Goal: Information Seeking & Learning: Compare options

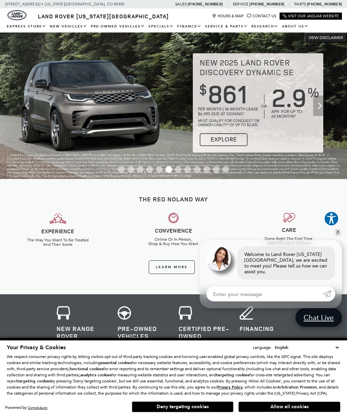
click at [0, 0] on link "Range Rover" at bounding box center [0, 0] width 0 height 0
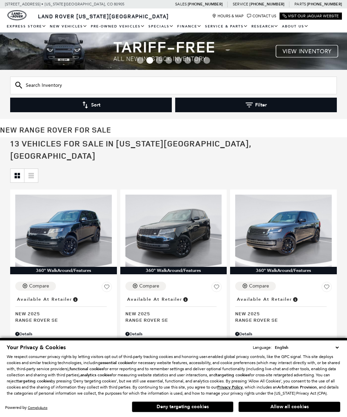
click at [319, 407] on button "Allow all cookies" at bounding box center [290, 407] width 102 height 10
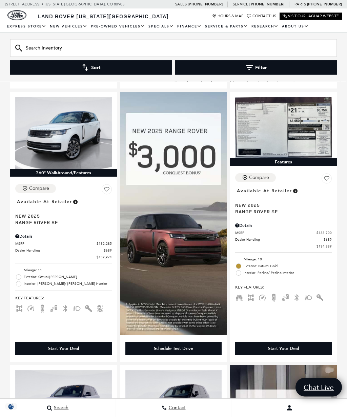
scroll to position [631, 0]
click at [187, 236] on img at bounding box center [173, 214] width 107 height 244
click at [208, 265] on img at bounding box center [173, 214] width 107 height 244
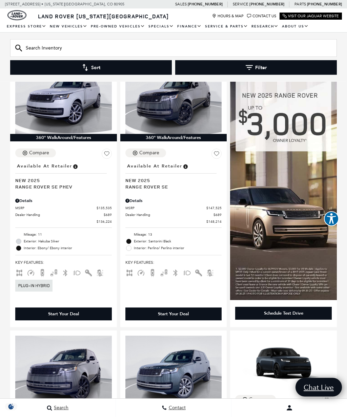
scroll to position [940, 0]
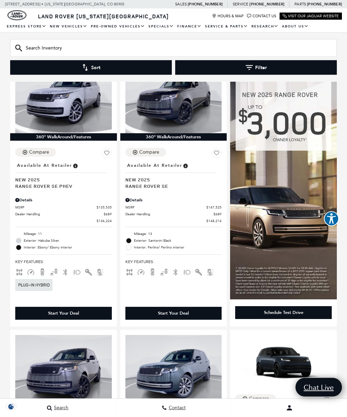
click at [346, 351] on div "360° WalkAround/Features Compare Save This Vehicle - Location : Available at Re…" at bounding box center [173, 55] width 347 height 1614
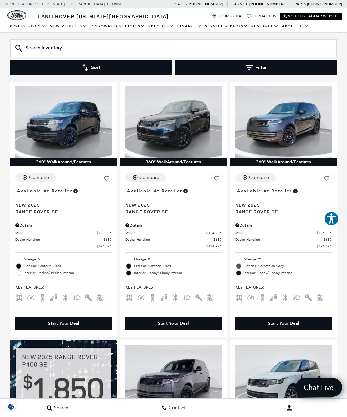
scroll to position [90, 0]
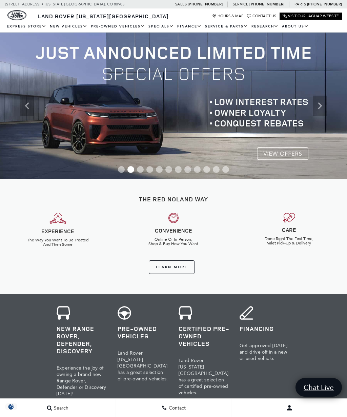
click at [0, 0] on link "Range Rover Evoque" at bounding box center [0, 0] width 0 height 0
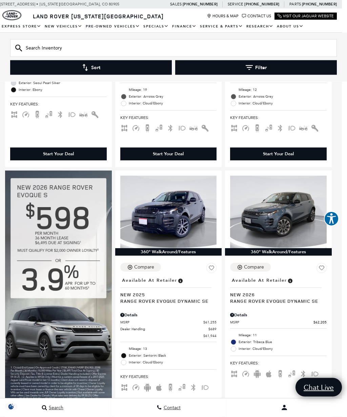
scroll to position [266, 5]
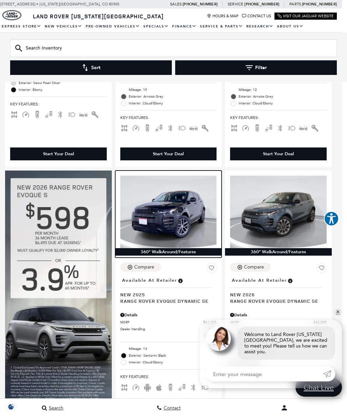
click at [179, 218] on img at bounding box center [168, 212] width 97 height 72
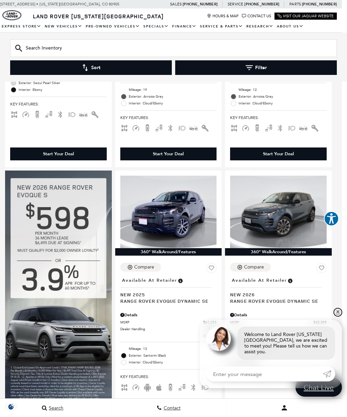
click at [340, 312] on link "✕" at bounding box center [338, 312] width 8 height 8
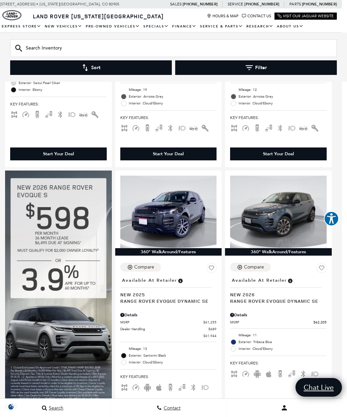
click at [342, 314] on div "360° WalkAround/Features Compare Save This Vehicle - Location : Available at Re…" at bounding box center [168, 313] width 347 height 807
click at [339, 314] on div "360° WalkAround/Features Compare Save This Vehicle - Location : Available at Re…" at bounding box center [168, 313] width 347 height 807
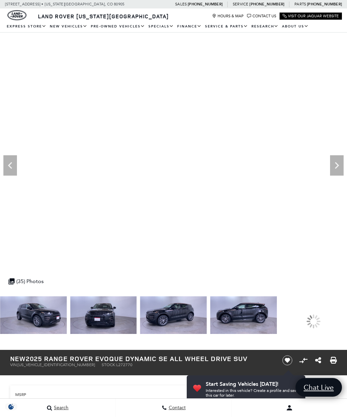
click at [110, 314] on img at bounding box center [103, 315] width 67 height 38
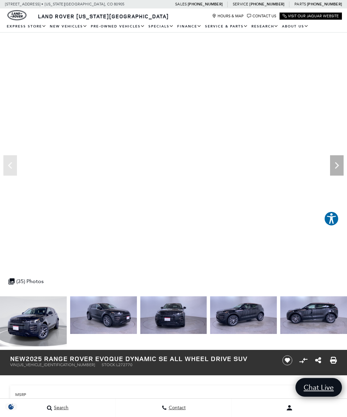
click at [210, 303] on img at bounding box center [243, 315] width 67 height 38
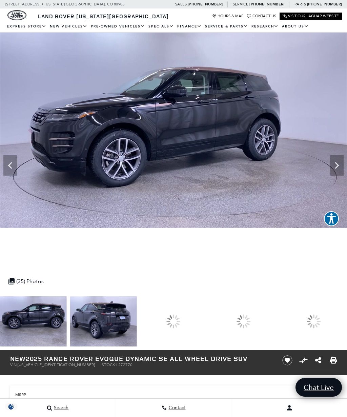
click at [207, 324] on div at bounding box center [173, 321] width 67 height 50
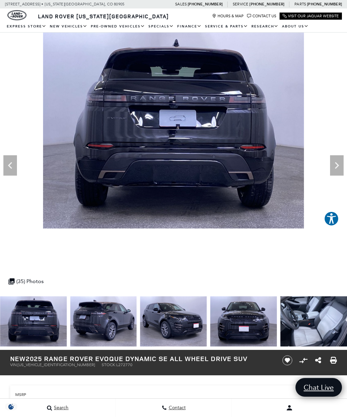
click at [338, 164] on icon "Next" at bounding box center [337, 166] width 14 height 14
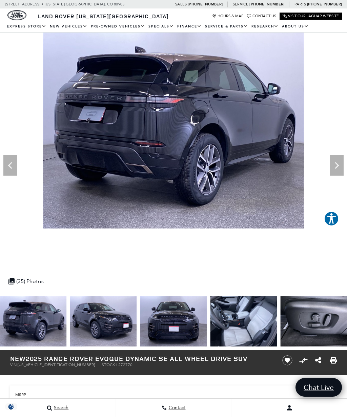
click at [335, 170] on icon "Next" at bounding box center [337, 166] width 14 height 14
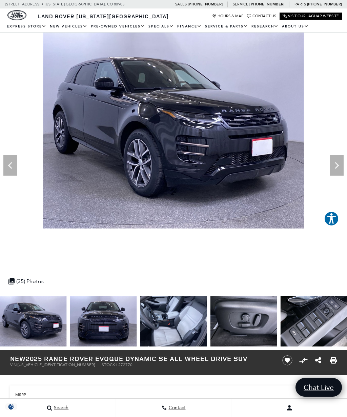
click at [338, 167] on icon "Next" at bounding box center [337, 165] width 4 height 7
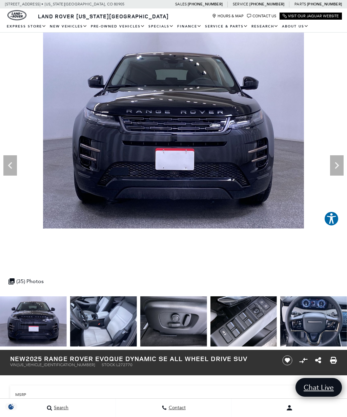
click at [335, 168] on icon "Next" at bounding box center [337, 166] width 14 height 14
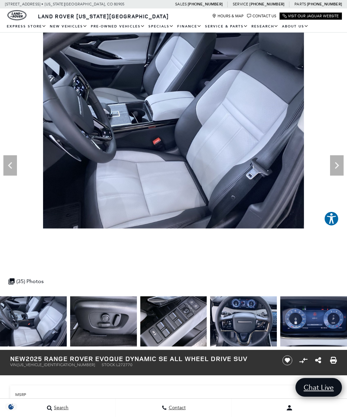
click at [333, 169] on icon "Next" at bounding box center [337, 166] width 14 height 14
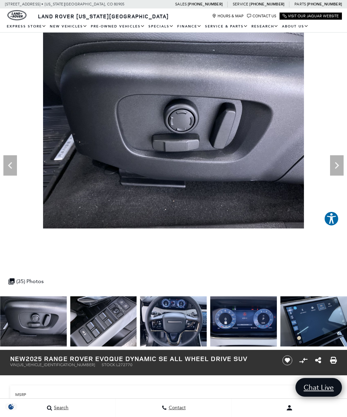
click at [335, 169] on icon "Next" at bounding box center [337, 166] width 14 height 14
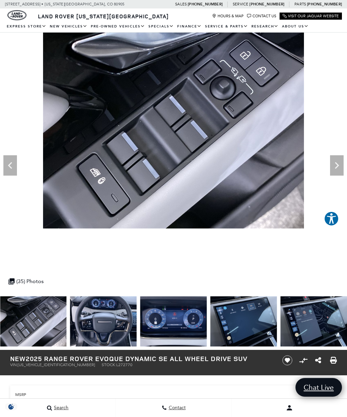
click at [335, 169] on icon "Next" at bounding box center [337, 166] width 14 height 14
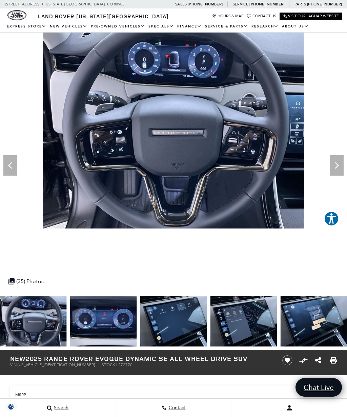
click at [332, 172] on icon "Next" at bounding box center [337, 166] width 14 height 14
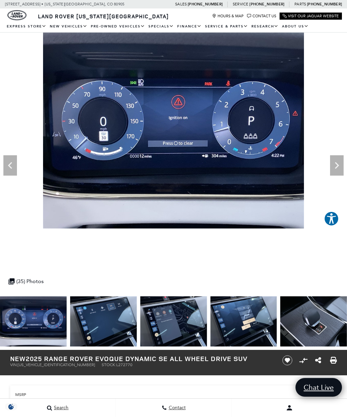
click at [335, 171] on icon "Next" at bounding box center [337, 166] width 14 height 14
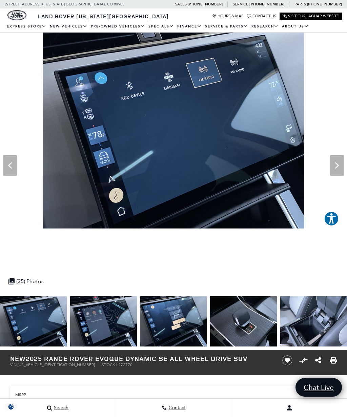
click at [334, 171] on icon "Next" at bounding box center [337, 166] width 14 height 14
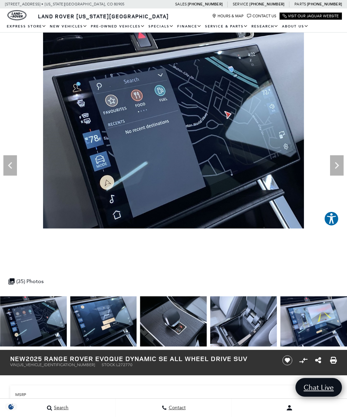
click at [336, 170] on icon "Next" at bounding box center [337, 166] width 14 height 14
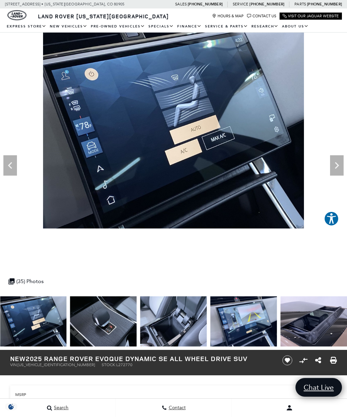
click at [338, 168] on icon "Next" at bounding box center [337, 166] width 14 height 14
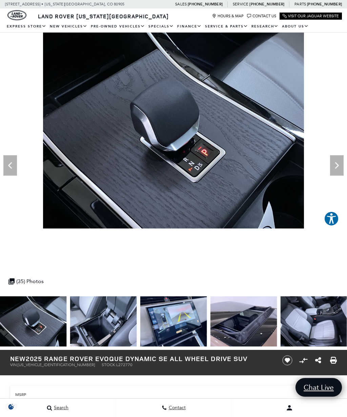
click at [336, 170] on icon "Next" at bounding box center [337, 166] width 14 height 14
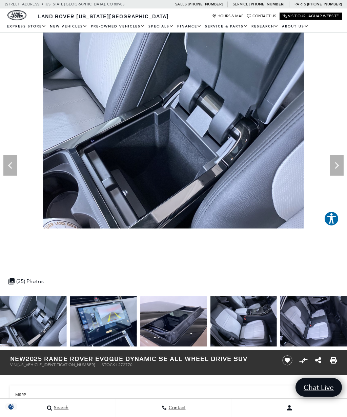
click at [11, 171] on icon "Previous" at bounding box center [10, 166] width 14 height 14
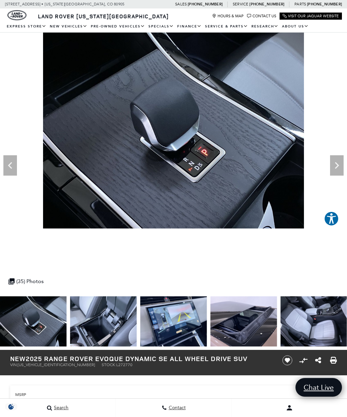
click at [340, 165] on icon "Next" at bounding box center [337, 166] width 14 height 14
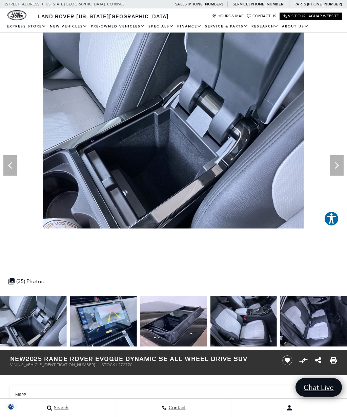
click at [334, 168] on icon "Next" at bounding box center [337, 166] width 14 height 14
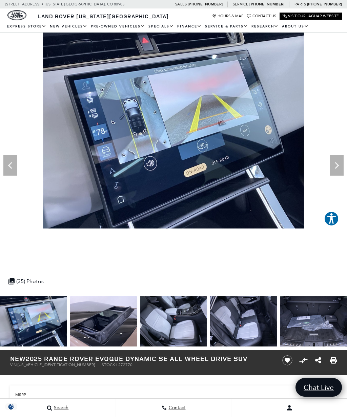
click at [335, 169] on icon "Next" at bounding box center [337, 166] width 14 height 14
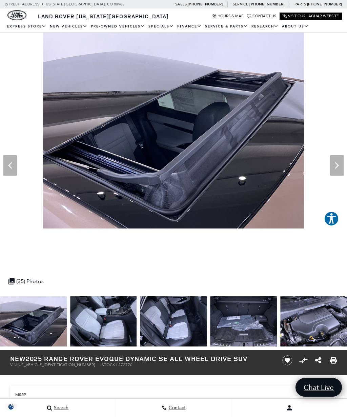
click at [344, 164] on img at bounding box center [173, 131] width 347 height 196
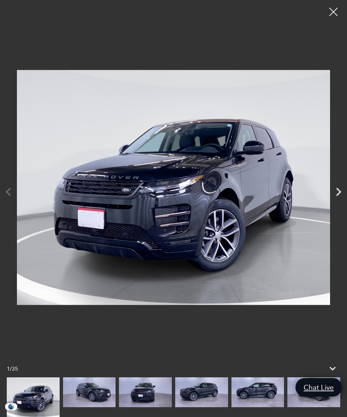
click at [338, 194] on icon "Next" at bounding box center [338, 192] width 5 height 8
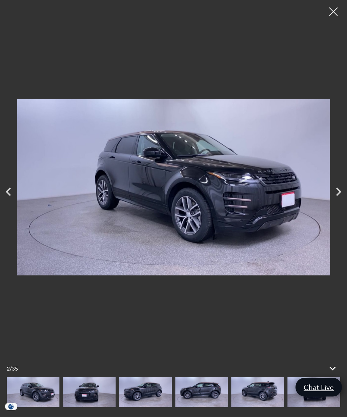
scroll to position [39, 0]
click at [338, 375] on icon at bounding box center [333, 369] width 12 height 12
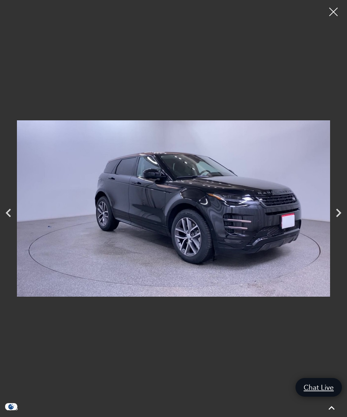
click at [333, 11] on div at bounding box center [333, 11] width 17 height 17
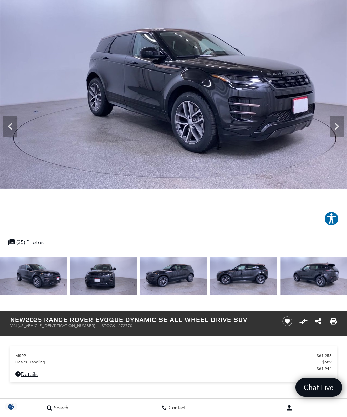
scroll to position [0, 0]
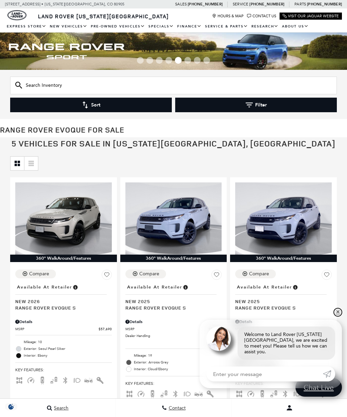
click at [339, 312] on link "✕" at bounding box center [338, 312] width 8 height 8
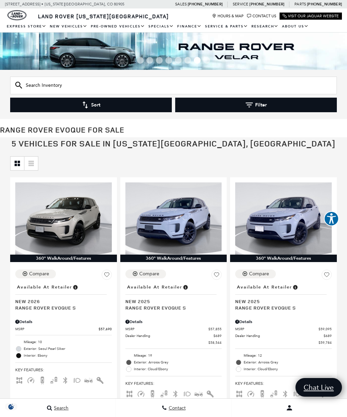
click at [0, 0] on link "Range Rover Sport" at bounding box center [0, 0] width 0 height 0
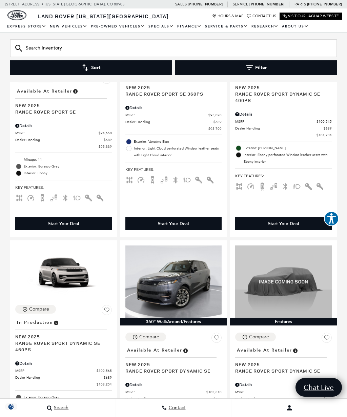
scroll to position [1279, 0]
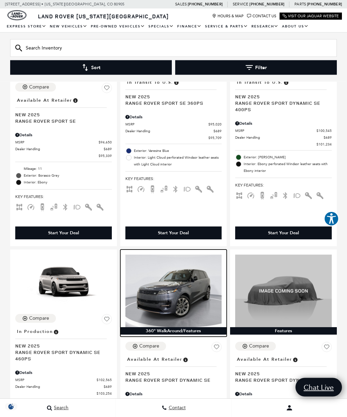
click at [192, 277] on img at bounding box center [174, 291] width 97 height 72
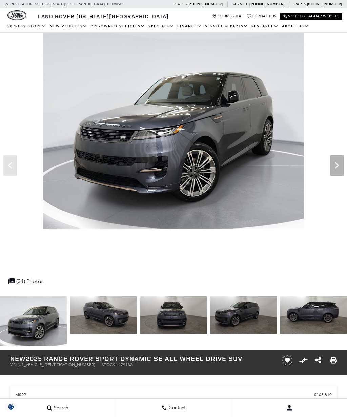
click at [332, 169] on icon "Next" at bounding box center [337, 166] width 14 height 14
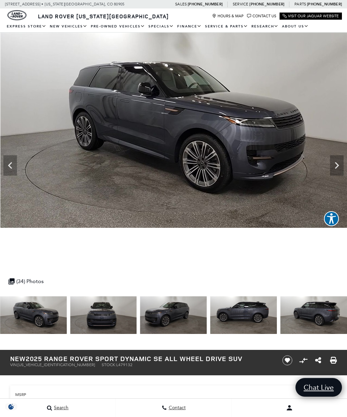
click at [336, 172] on icon "Next" at bounding box center [337, 166] width 14 height 14
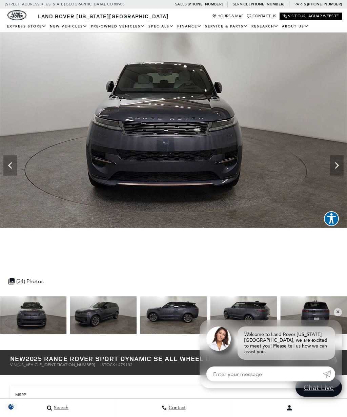
click at [340, 168] on icon "Next" at bounding box center [337, 166] width 14 height 14
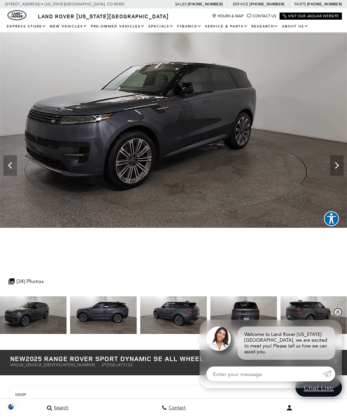
click at [340, 316] on link "✕" at bounding box center [338, 312] width 8 height 8
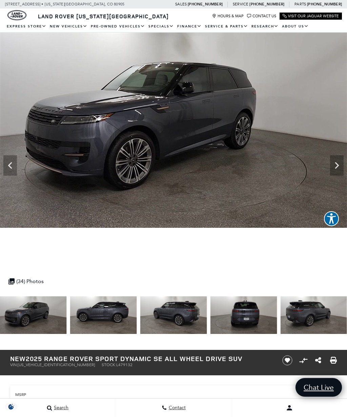
click at [334, 168] on icon "Next" at bounding box center [337, 166] width 14 height 14
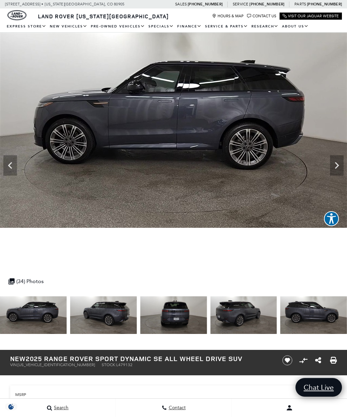
click at [335, 168] on icon "Next" at bounding box center [337, 166] width 14 height 14
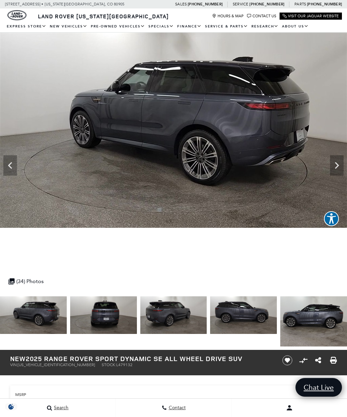
click at [338, 167] on icon "Next" at bounding box center [337, 165] width 4 height 7
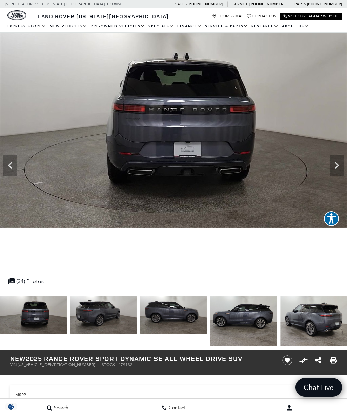
click at [339, 168] on icon "Next" at bounding box center [337, 166] width 14 height 14
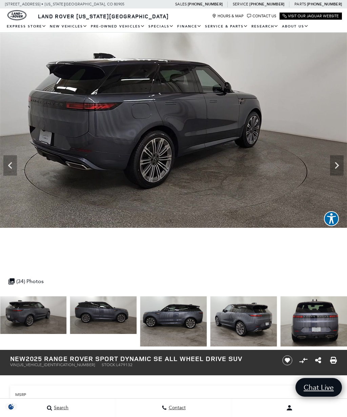
click at [339, 168] on icon "Next" at bounding box center [337, 166] width 14 height 14
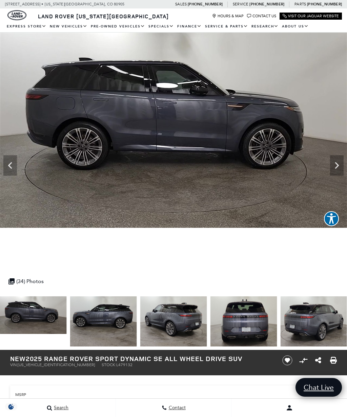
click at [341, 167] on icon "Next" at bounding box center [337, 166] width 14 height 14
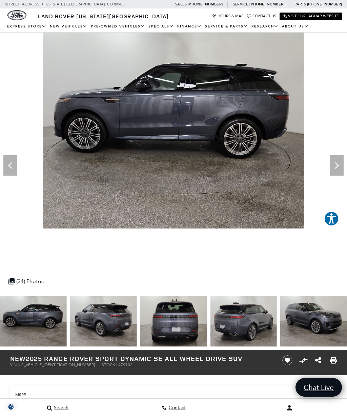
click at [334, 171] on icon "Next" at bounding box center [337, 166] width 14 height 14
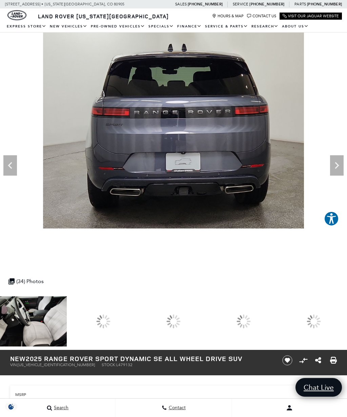
click at [277, 326] on div at bounding box center [243, 321] width 67 height 50
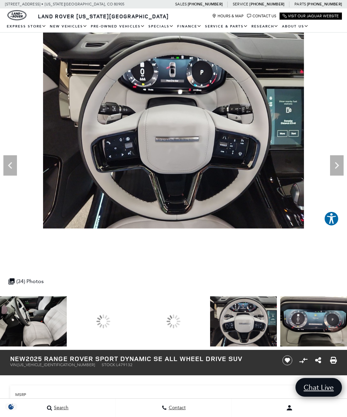
click at [53, 324] on img at bounding box center [33, 321] width 67 height 50
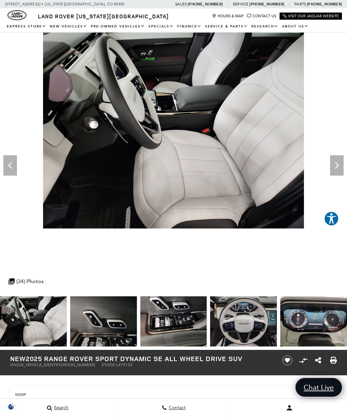
click at [335, 167] on icon "Next" at bounding box center [337, 166] width 14 height 14
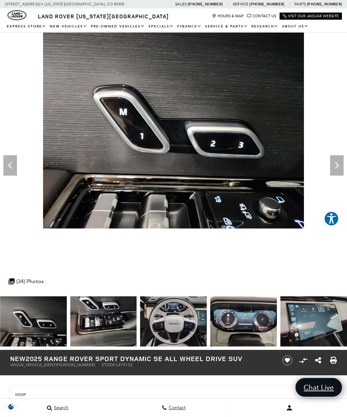
click at [334, 169] on icon "Next" at bounding box center [337, 166] width 14 height 14
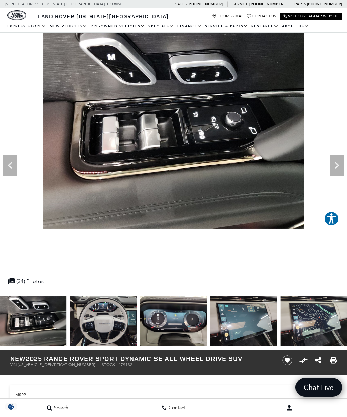
click at [336, 168] on icon "Next" at bounding box center [337, 165] width 4 height 7
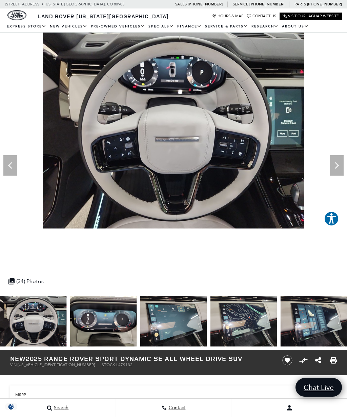
click at [338, 168] on icon "Next" at bounding box center [337, 166] width 14 height 14
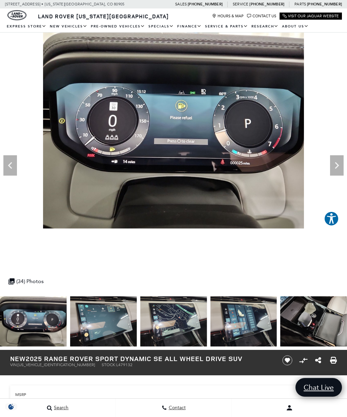
click at [13, 170] on icon "Previous" at bounding box center [10, 166] width 14 height 14
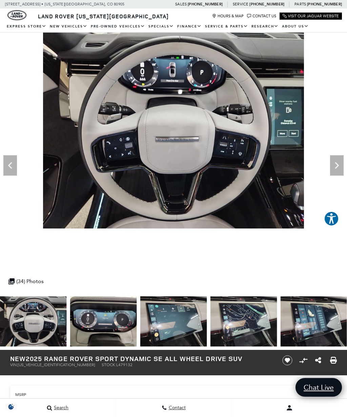
click at [9, 162] on icon "Previous" at bounding box center [10, 166] width 14 height 14
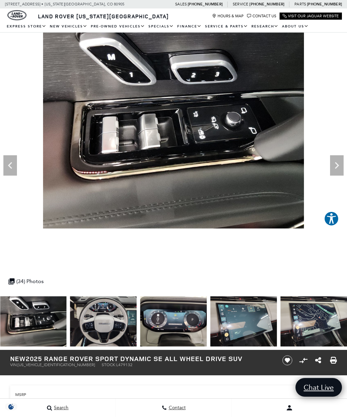
click at [17, 162] on img at bounding box center [173, 131] width 347 height 196
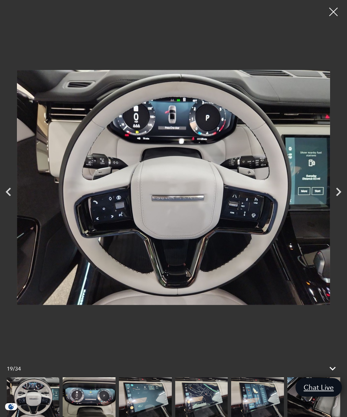
click at [11, 194] on icon "Previous" at bounding box center [8, 192] width 17 height 17
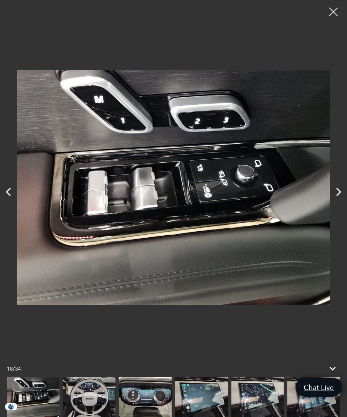
click at [14, 197] on icon "Previous" at bounding box center [8, 192] width 17 height 17
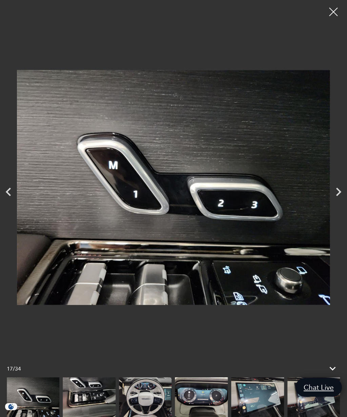
click at [10, 194] on icon "Previous" at bounding box center [8, 192] width 5 height 8
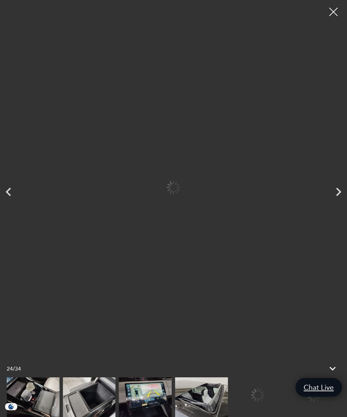
click at [116, 393] on img at bounding box center [89, 398] width 53 height 40
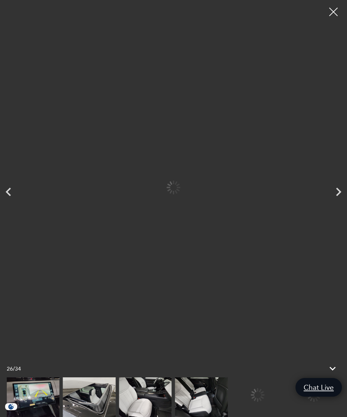
click at [116, 399] on img at bounding box center [89, 398] width 53 height 40
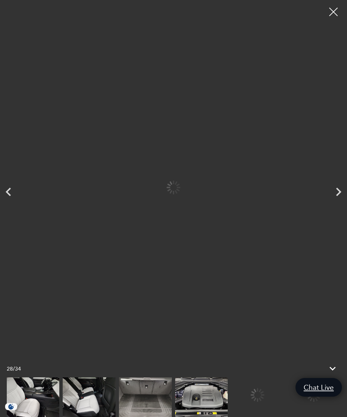
click at [116, 397] on img at bounding box center [89, 398] width 53 height 40
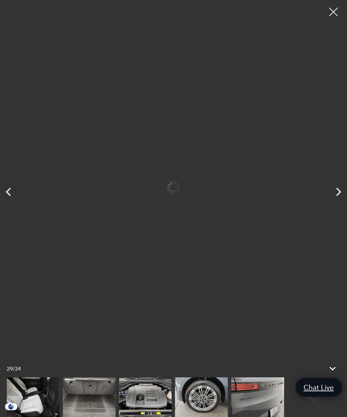
click at [95, 402] on img at bounding box center [89, 398] width 53 height 40
click at [311, 406] on img at bounding box center [314, 398] width 53 height 40
click at [156, 402] on img at bounding box center [145, 398] width 53 height 40
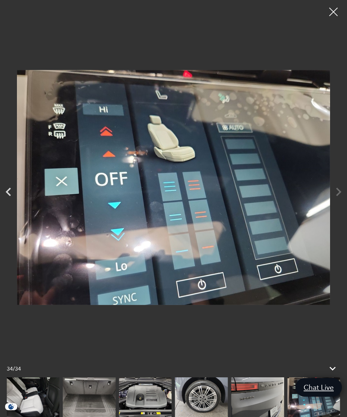
click at [310, 410] on img at bounding box center [314, 398] width 53 height 40
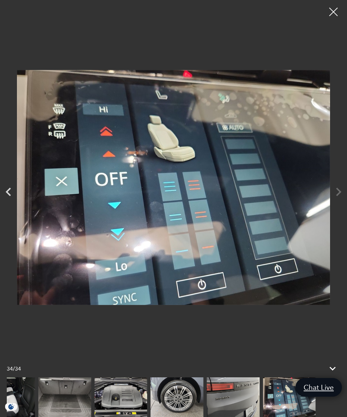
click at [335, 13] on div at bounding box center [333, 11] width 17 height 17
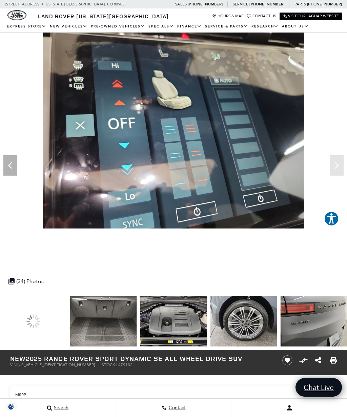
click at [140, 326] on img at bounding box center [173, 321] width 67 height 50
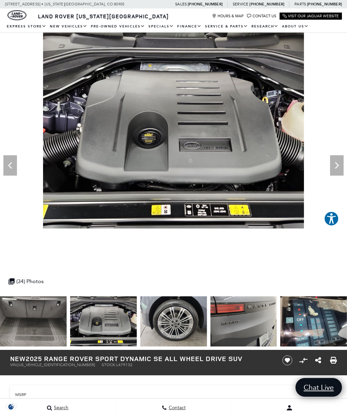
click at [34, 324] on img at bounding box center [33, 321] width 67 height 50
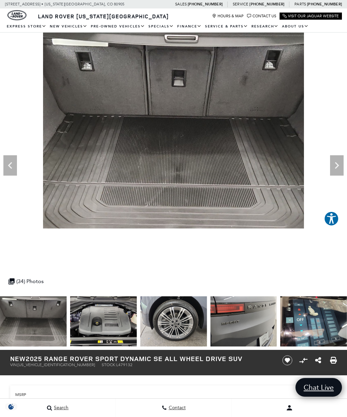
click at [9, 169] on icon "Previous" at bounding box center [10, 166] width 14 height 14
